Goal: Task Accomplishment & Management: Manage account settings

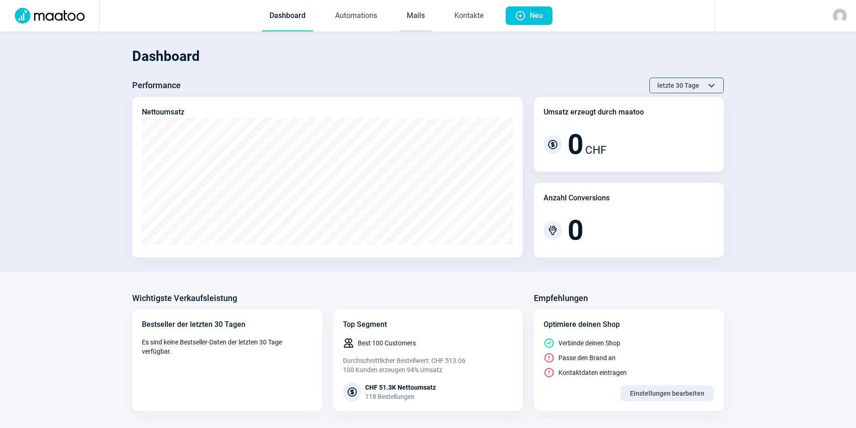
click at [421, 15] on link "Mails" at bounding box center [415, 16] width 33 height 31
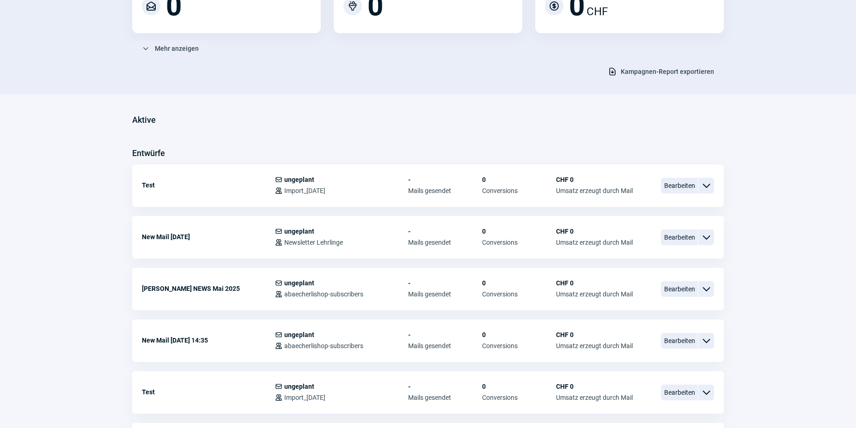
scroll to position [141, 0]
click at [679, 291] on span "Bearbeiten" at bounding box center [679, 288] width 37 height 16
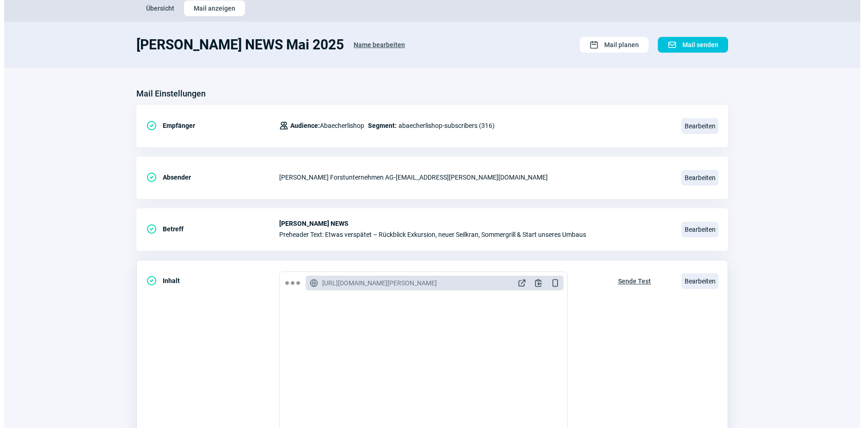
scroll to position [171, 0]
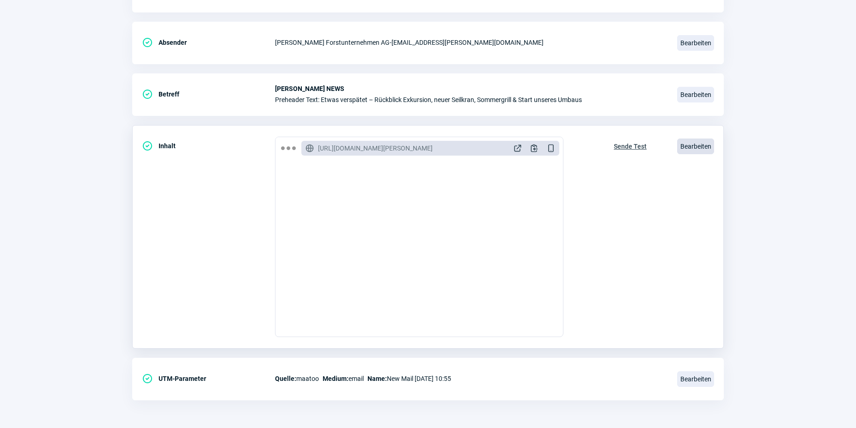
click at [690, 145] on span "Bearbeiten" at bounding box center [695, 147] width 37 height 16
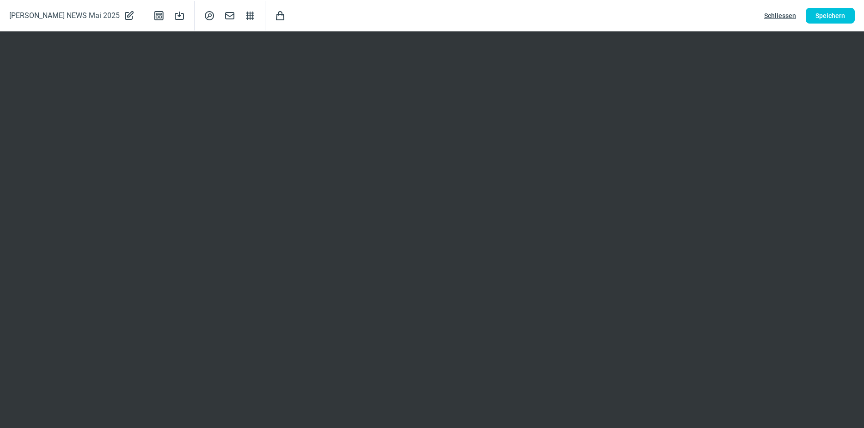
click at [123, 16] on span "PencilAlt icon" at bounding box center [128, 15] width 11 height 13
click at [109, 16] on input "[PERSON_NAME] NEWS Mai 2025" at bounding box center [83, 16] width 148 height 18
drag, startPoint x: 74, startPoint y: 17, endPoint x: 60, endPoint y: 16, distance: 14.4
click at [60, 16] on input "[PERSON_NAME] NEWS Mai 2025" at bounding box center [83, 16] width 148 height 18
drag, startPoint x: 87, startPoint y: 16, endPoint x: 62, endPoint y: 19, distance: 24.7
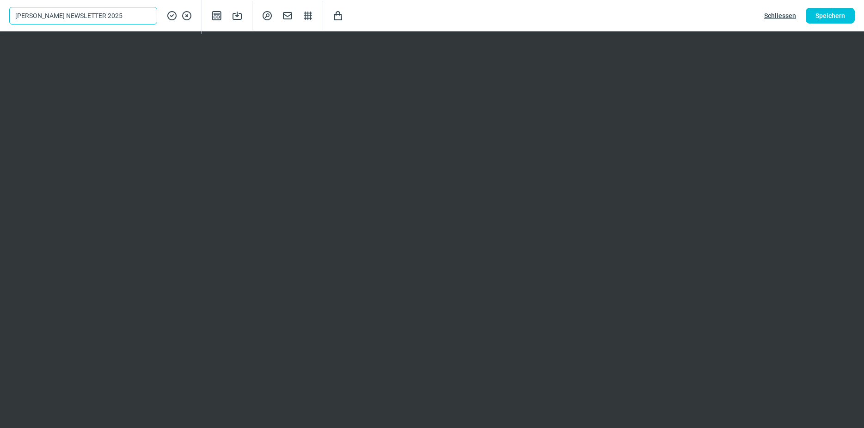
click at [62, 19] on input "[PERSON_NAME] NEWSLETTER 2025" at bounding box center [83, 16] width 148 height 18
type input "[PERSON_NAME] NEWS 2025"
click at [827, 18] on span "Speichern" at bounding box center [830, 15] width 30 height 15
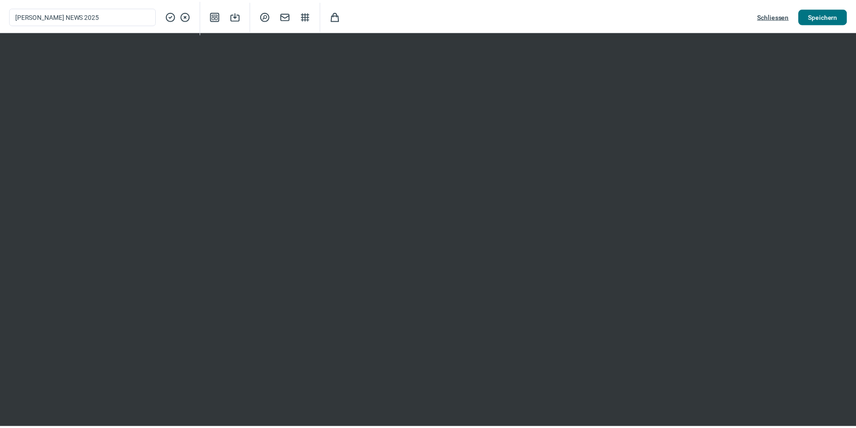
scroll to position [63, 0]
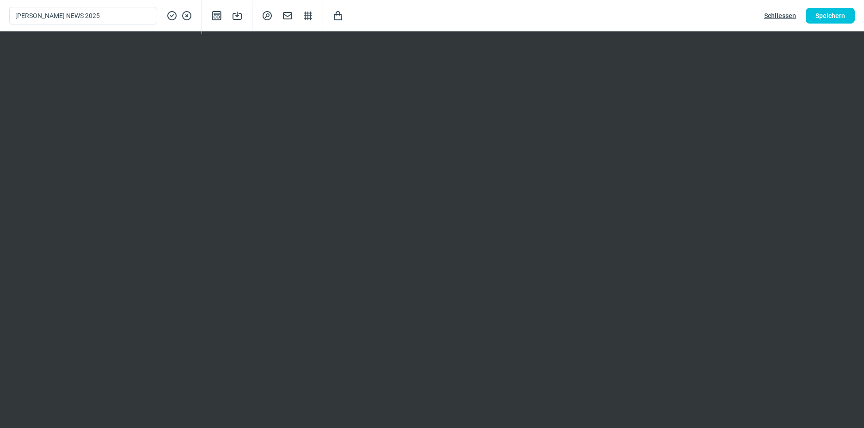
click at [770, 12] on span "Schliessen" at bounding box center [780, 15] width 32 height 15
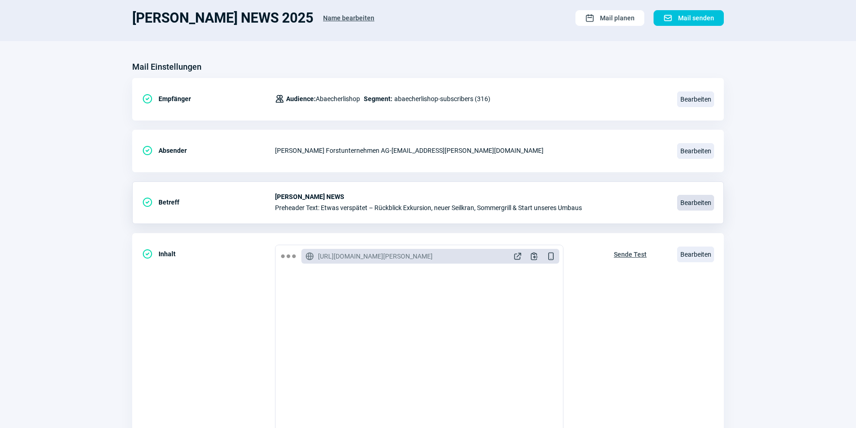
click at [687, 203] on span "Bearbeiten" at bounding box center [695, 203] width 37 height 16
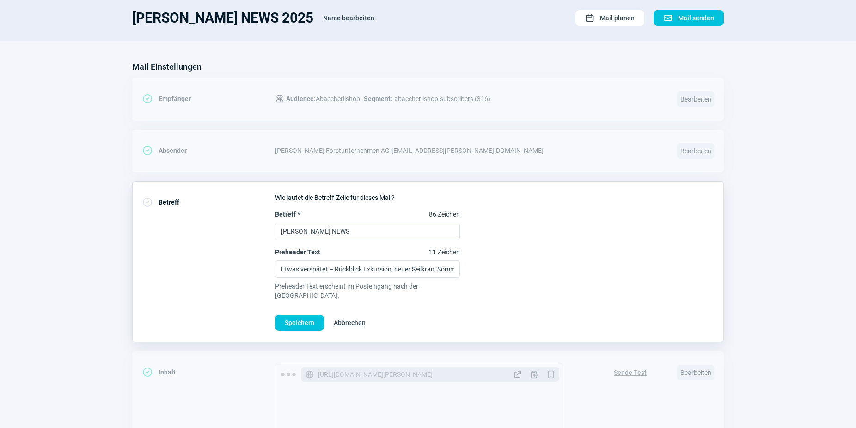
click at [66, 275] on section "Mail Einstellungen CheckCircle icon Empfänger Users icon Audience: Abaecherlish…" at bounding box center [428, 348] width 856 height 614
click at [842, 135] on section "Mail Einstellungen CheckCircle icon Empfänger Users icon Audience: Abaecherlish…" at bounding box center [428, 348] width 856 height 614
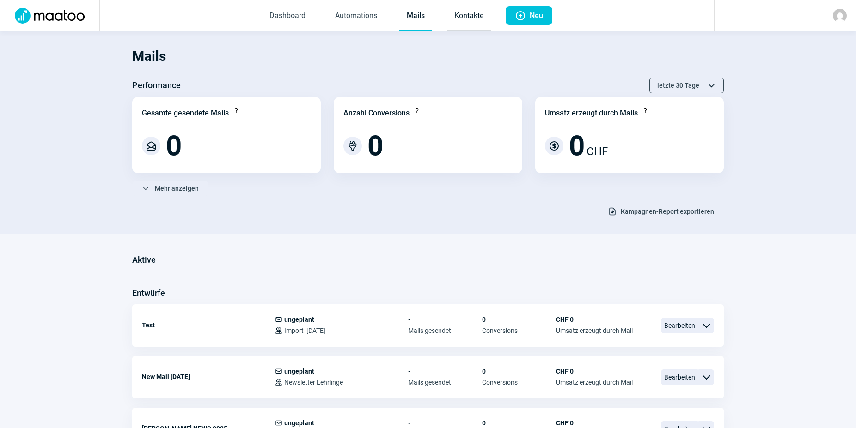
click at [463, 17] on link "Kontakte" at bounding box center [469, 16] width 44 height 31
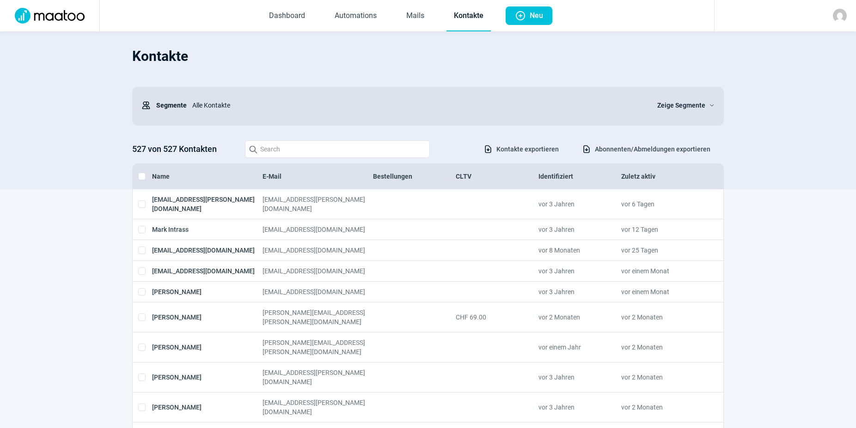
click at [697, 103] on span "Zeige Segmente" at bounding box center [681, 105] width 48 height 11
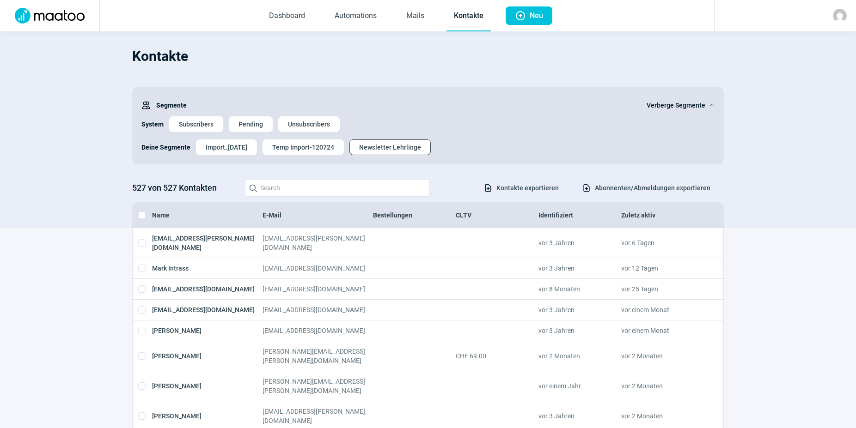
click at [394, 148] on span "Newsletter Lehrlinge" at bounding box center [390, 147] width 62 height 15
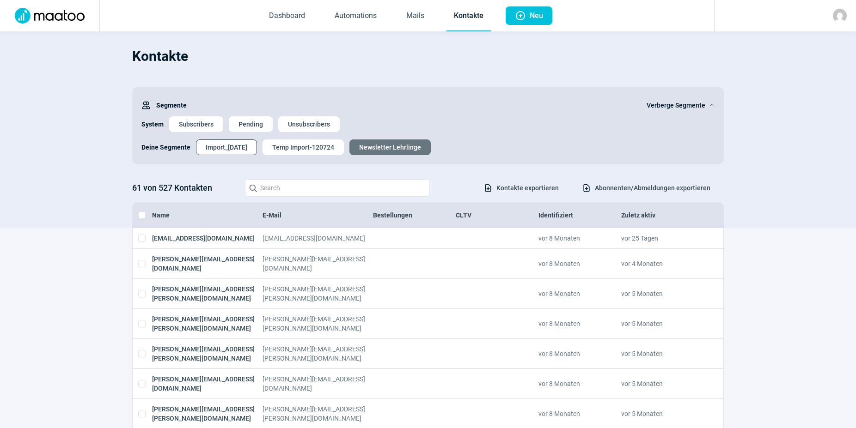
click at [231, 150] on span "Import_[DATE]" at bounding box center [227, 147] width 42 height 15
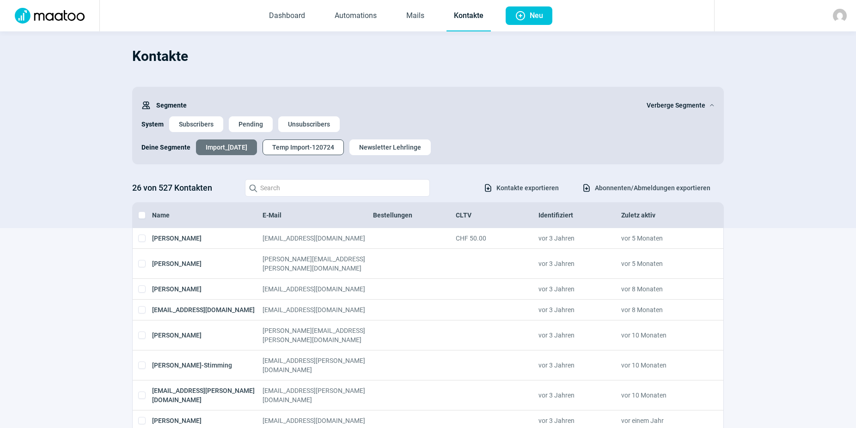
click at [304, 150] on span "Temp Import-120724" at bounding box center [303, 147] width 62 height 15
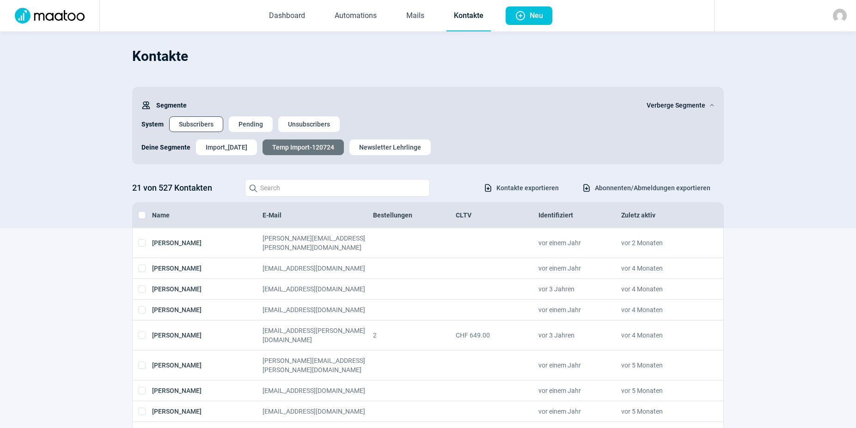
click at [194, 127] on span "Subscribers" at bounding box center [196, 124] width 35 height 15
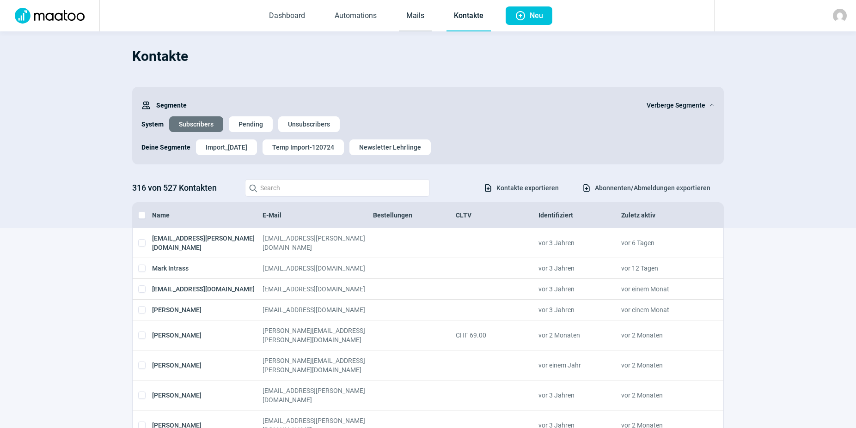
click at [410, 15] on link "Mails" at bounding box center [415, 16] width 33 height 31
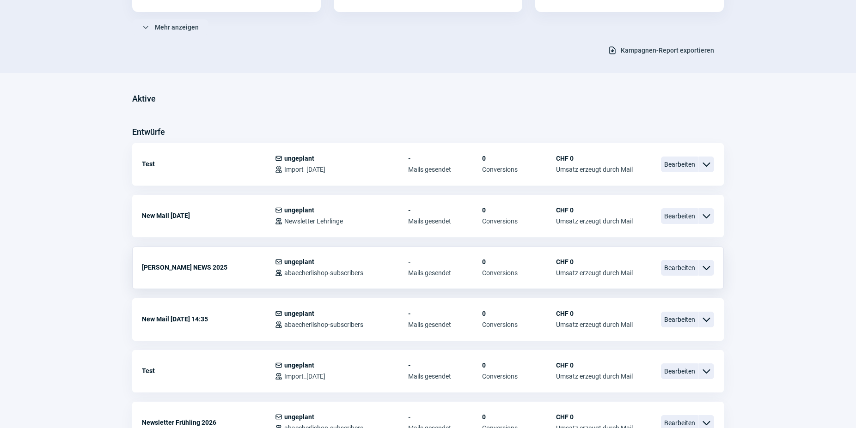
scroll to position [141, 0]
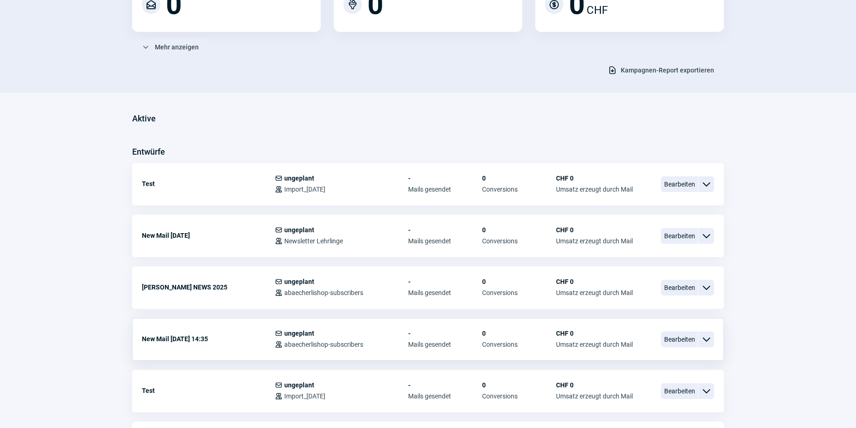
click at [705, 344] on span "ChevronDown icon" at bounding box center [706, 339] width 11 height 11
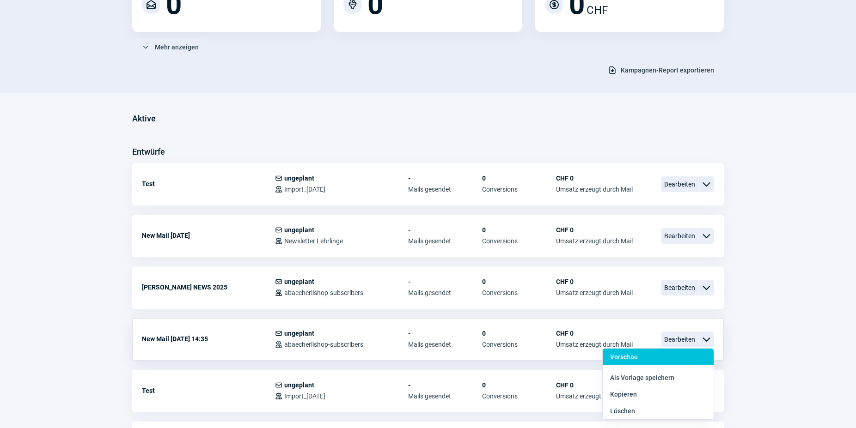
click at [630, 357] on span "Vorschau" at bounding box center [624, 357] width 28 height 7
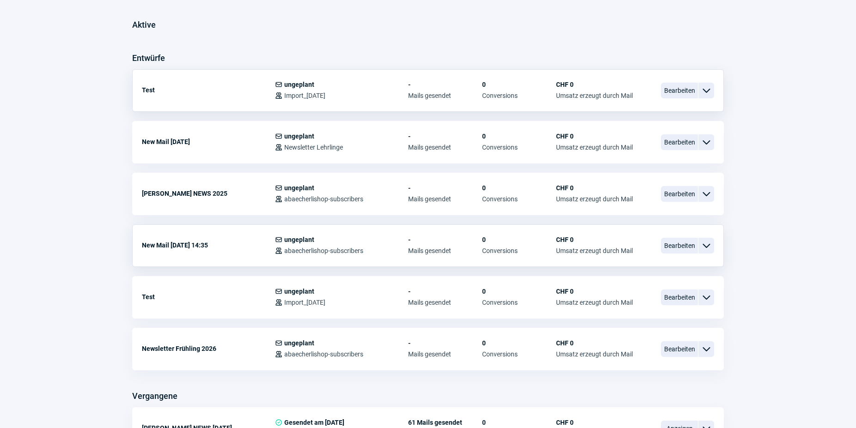
scroll to position [236, 0]
click at [684, 244] on span "Bearbeiten" at bounding box center [679, 246] width 37 height 16
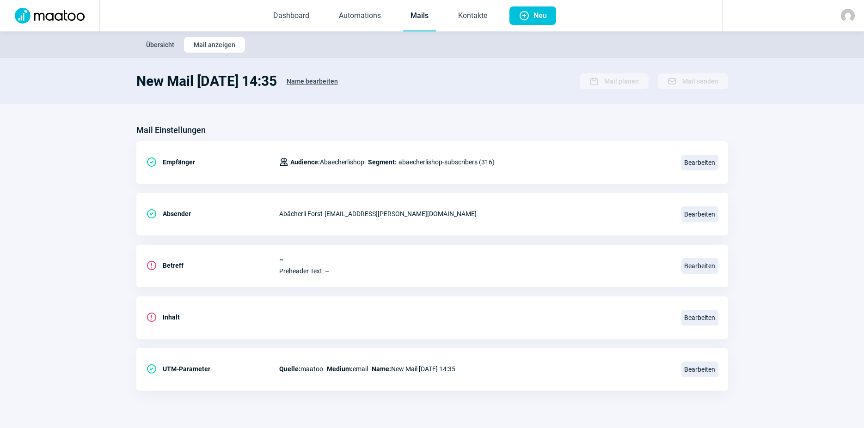
click at [170, 47] on span "Übersicht" at bounding box center [160, 44] width 28 height 15
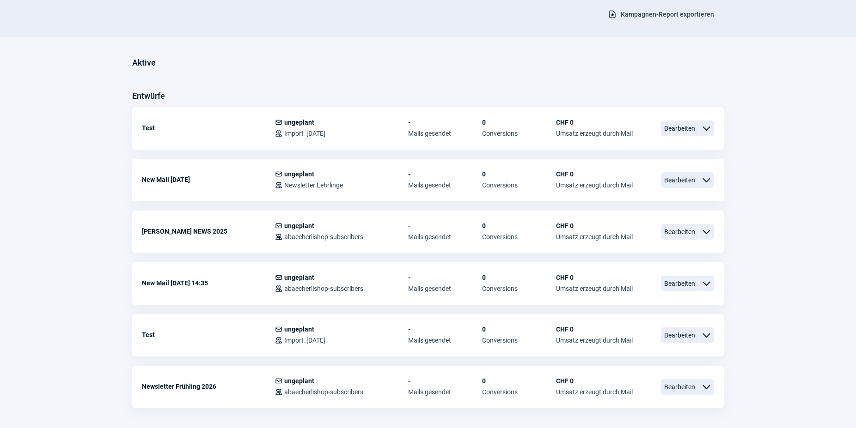
scroll to position [236, 0]
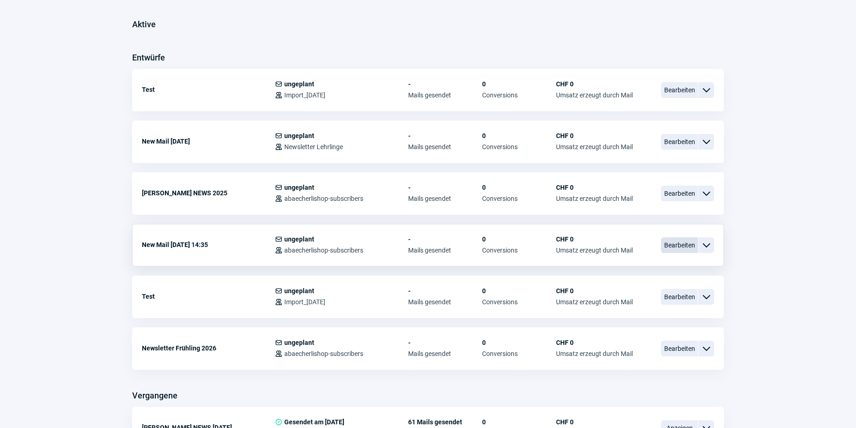
click at [678, 251] on span "Bearbeiten" at bounding box center [679, 246] width 37 height 16
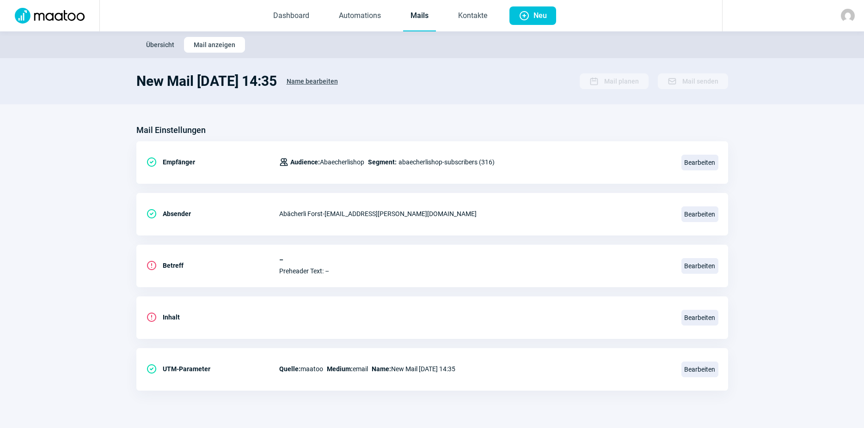
click at [162, 48] on span "Übersicht" at bounding box center [160, 44] width 28 height 15
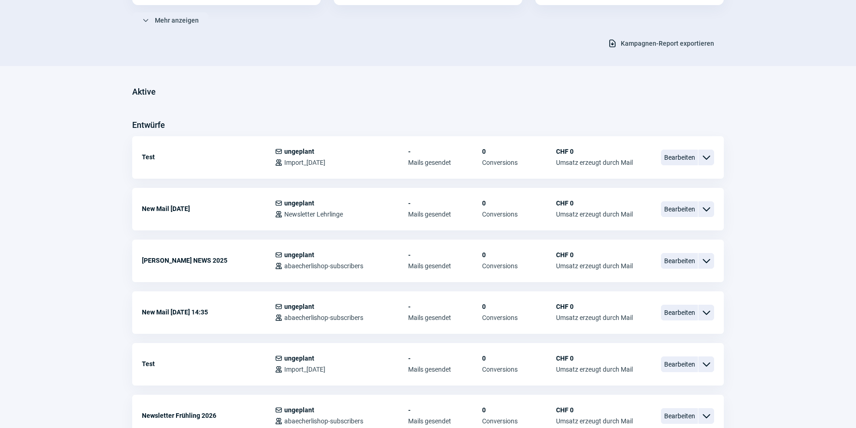
scroll to position [189, 0]
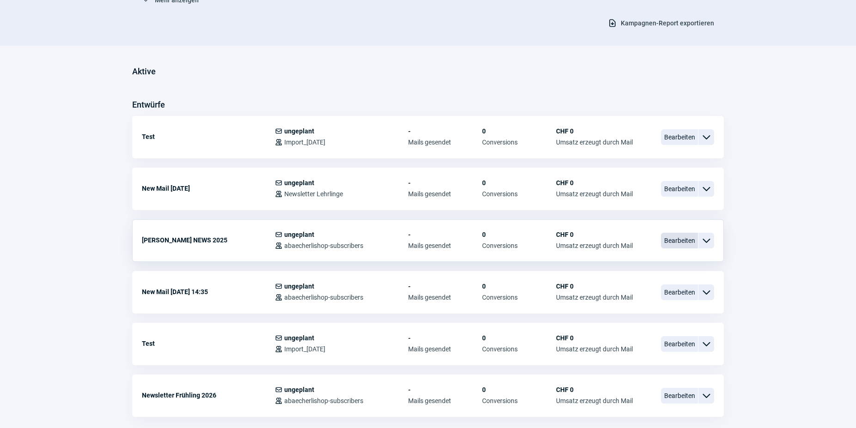
click at [675, 240] on span "Bearbeiten" at bounding box center [679, 241] width 37 height 16
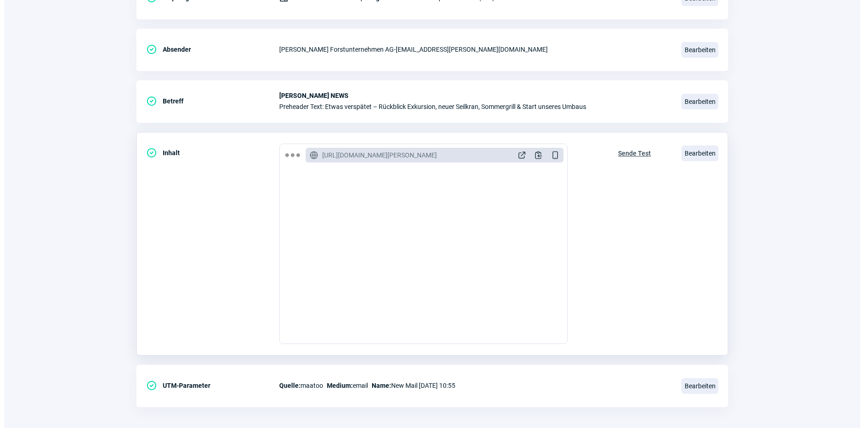
scroll to position [171, 0]
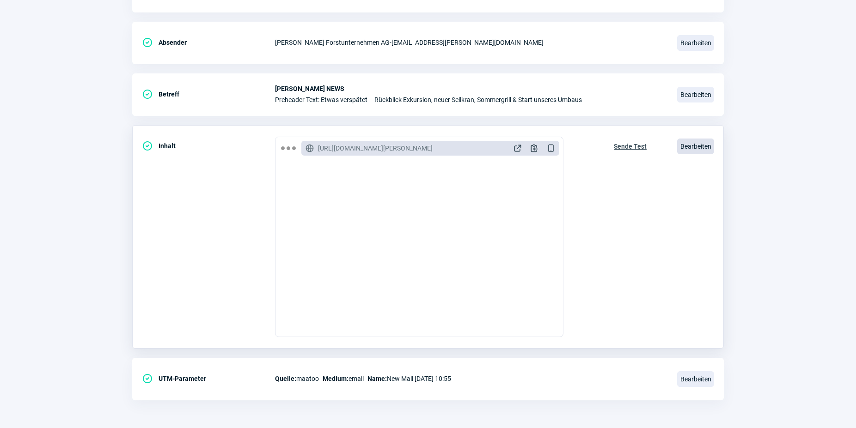
click at [688, 147] on span "Bearbeiten" at bounding box center [695, 147] width 37 height 16
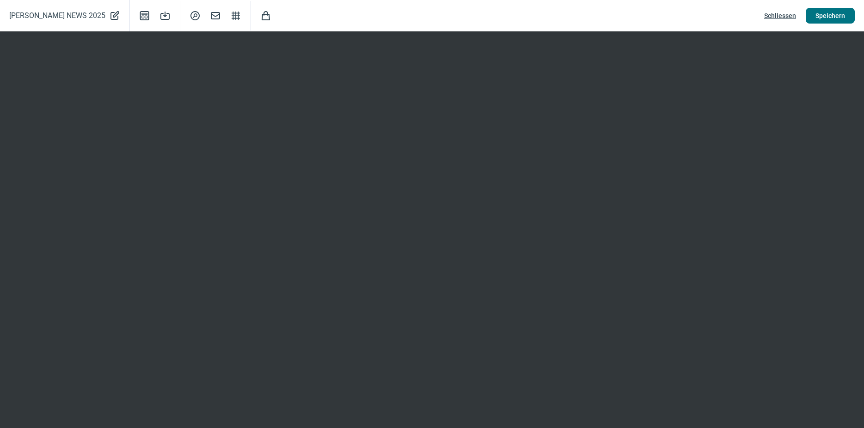
click at [818, 18] on span "Speichern" at bounding box center [830, 15] width 30 height 15
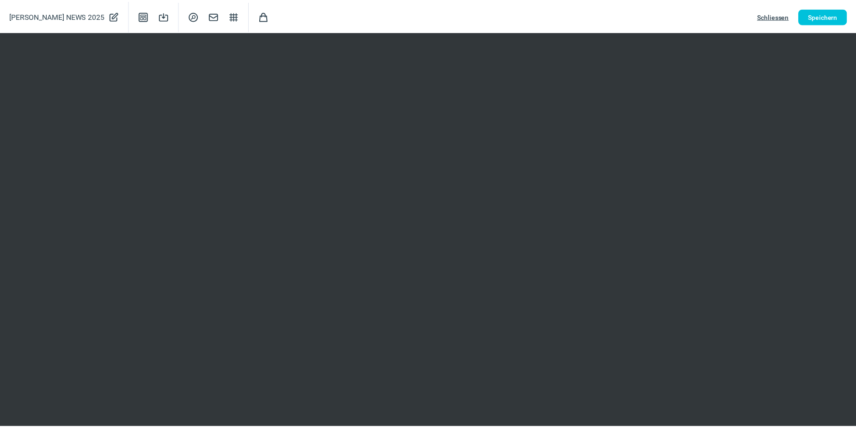
scroll to position [63, 0]
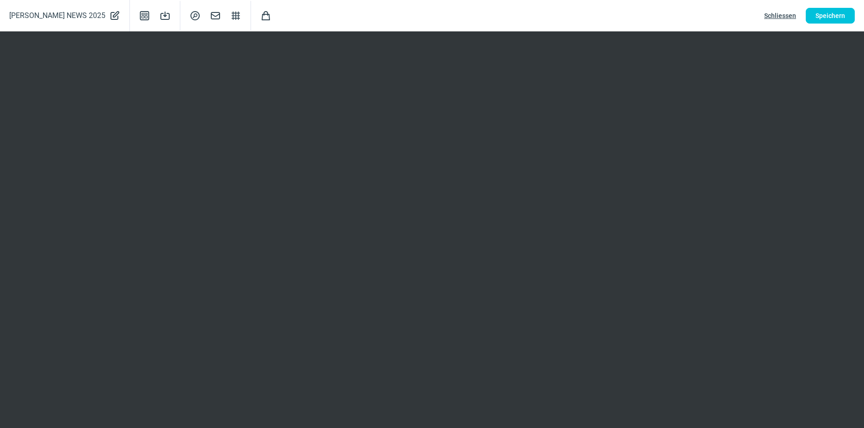
click at [788, 14] on span "Schliessen" at bounding box center [780, 15] width 32 height 15
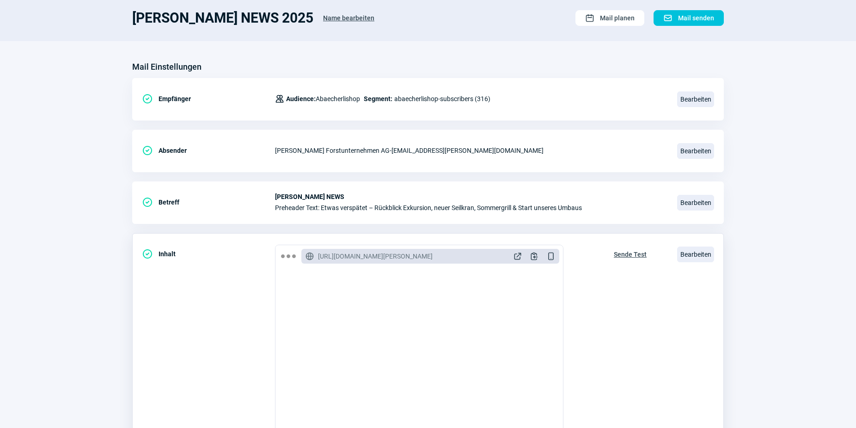
click at [623, 256] on span "Sende Test" at bounding box center [630, 254] width 33 height 15
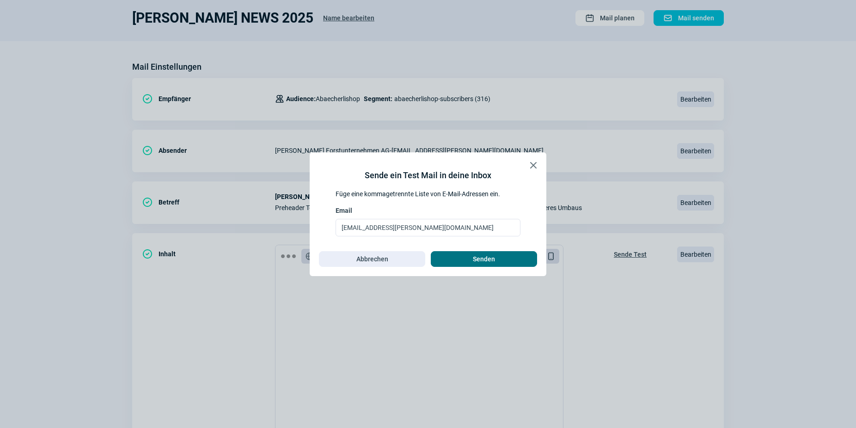
click at [475, 262] on span "Senden" at bounding box center [484, 259] width 22 height 15
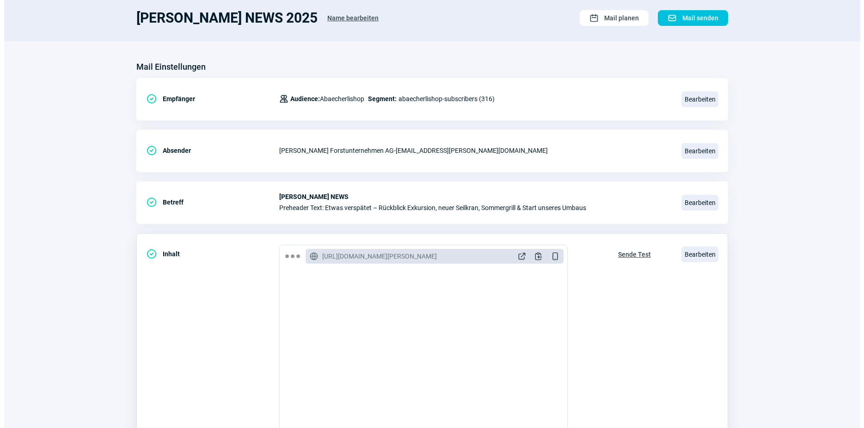
scroll to position [47, 0]
click at [705, 250] on span "Bearbeiten" at bounding box center [695, 255] width 37 height 16
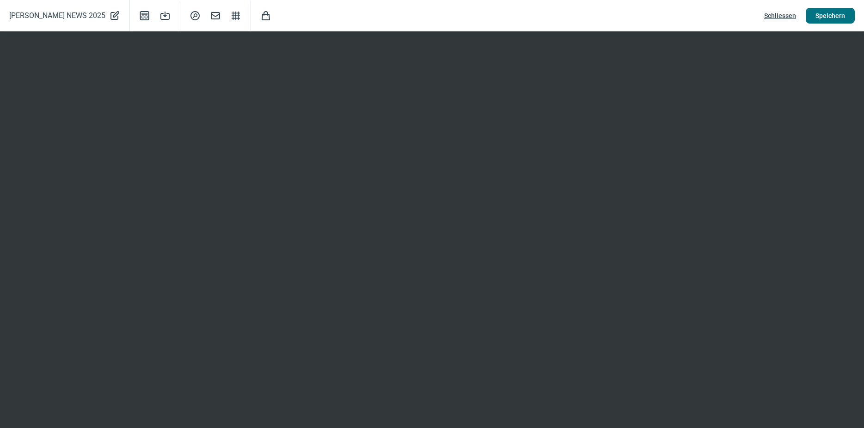
click at [830, 13] on span "Speichern" at bounding box center [830, 15] width 30 height 15
